Goal: Navigation & Orientation: Find specific page/section

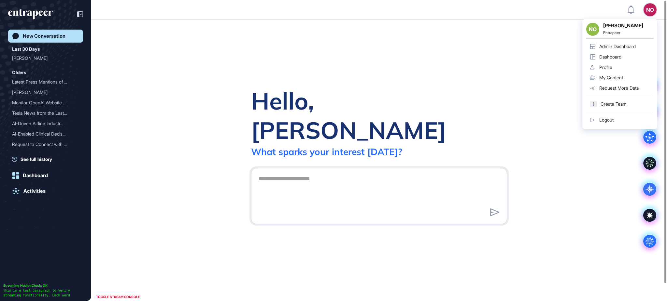
click at [638, 41] on link "Admin Dashboard" at bounding box center [619, 46] width 67 height 10
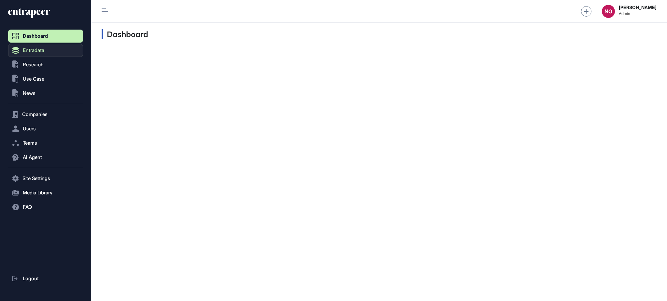
click at [37, 49] on span "Entradata" at bounding box center [33, 50] width 21 height 5
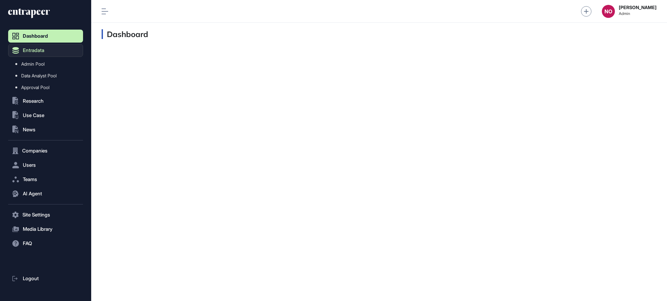
click at [48, 62] on link "Admin Pool" at bounding box center [47, 64] width 72 height 12
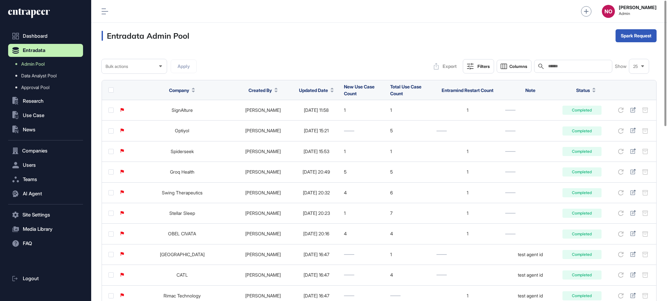
click at [330, 89] on icon at bounding box center [331, 89] width 3 height 2
click at [319, 115] on span "Sort Descending" at bounding box center [312, 118] width 26 height 6
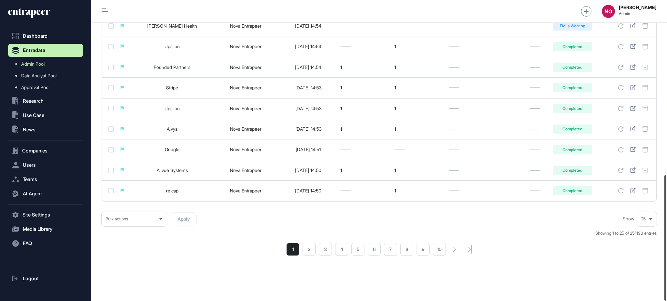
scroll to position [420, 0]
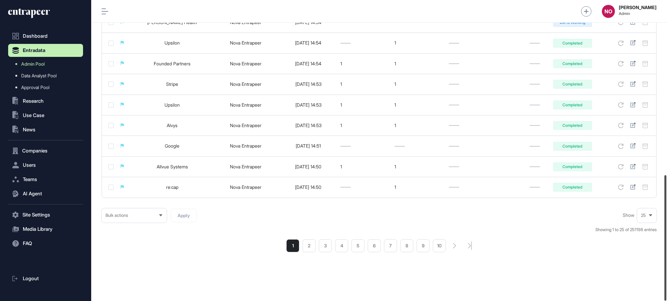
drag, startPoint x: 666, startPoint y: 71, endPoint x: 614, endPoint y: 268, distance: 203.7
click at [666, 261] on div at bounding box center [665, 238] width 2 height 126
click at [305, 246] on li "2" at bounding box center [308, 246] width 13 height 13
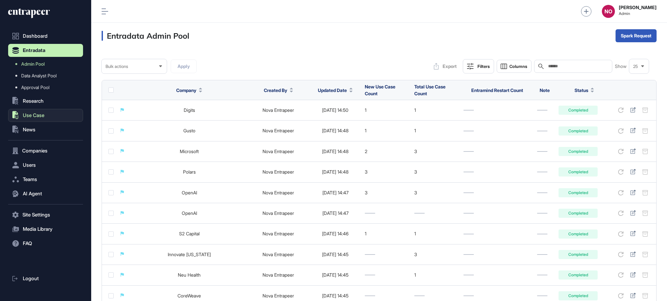
click at [34, 112] on button ".st0{fill:currentColor} Use Case" at bounding box center [45, 115] width 75 height 13
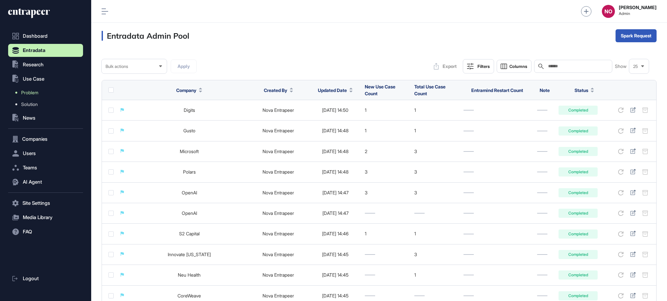
click at [43, 91] on link "Problem" at bounding box center [47, 93] width 72 height 12
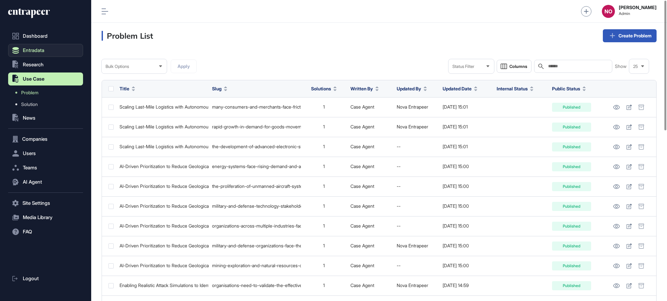
click at [44, 51] on span "Entradata" at bounding box center [33, 50] width 21 height 5
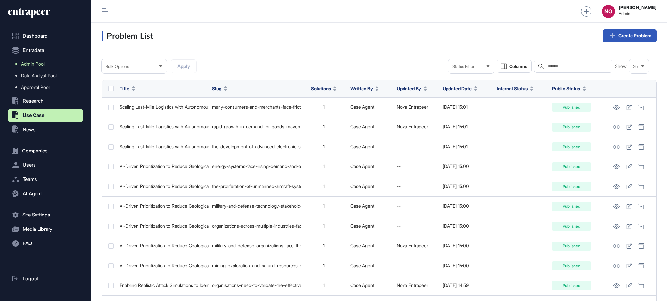
click at [44, 62] on span "Admin Pool" at bounding box center [32, 64] width 23 height 5
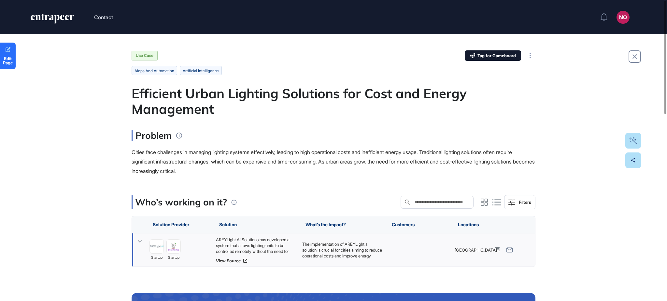
click at [142, 243] on icon at bounding box center [139, 241] width 9 height 9
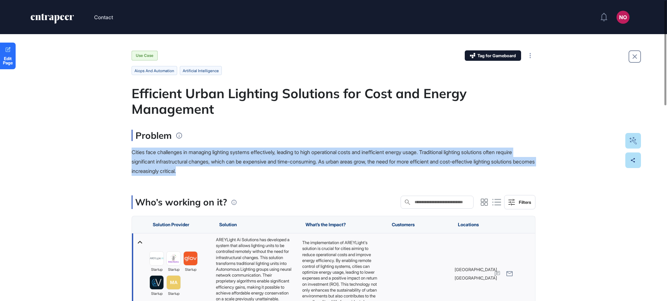
drag, startPoint x: 666, startPoint y: 156, endPoint x: 666, endPoint y: 171, distance: 14.6
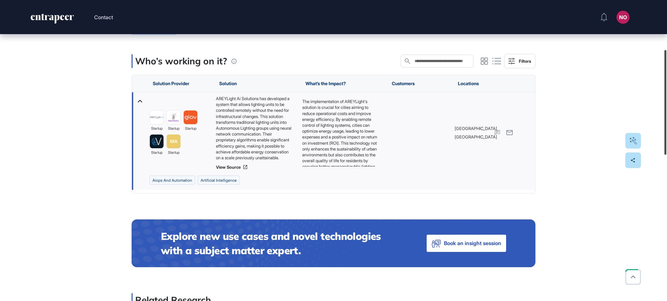
scroll to position [142, 0]
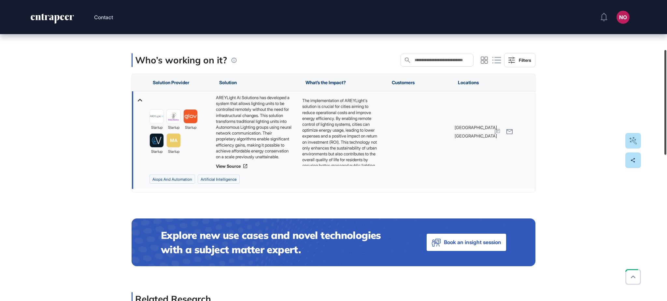
drag, startPoint x: 666, startPoint y: 121, endPoint x: 666, endPoint y: 149, distance: 28.0
click at [666, 149] on div at bounding box center [665, 102] width 2 height 105
click at [220, 168] on link "View Source" at bounding box center [256, 166] width 80 height 5
